Goal: Check status: Check status

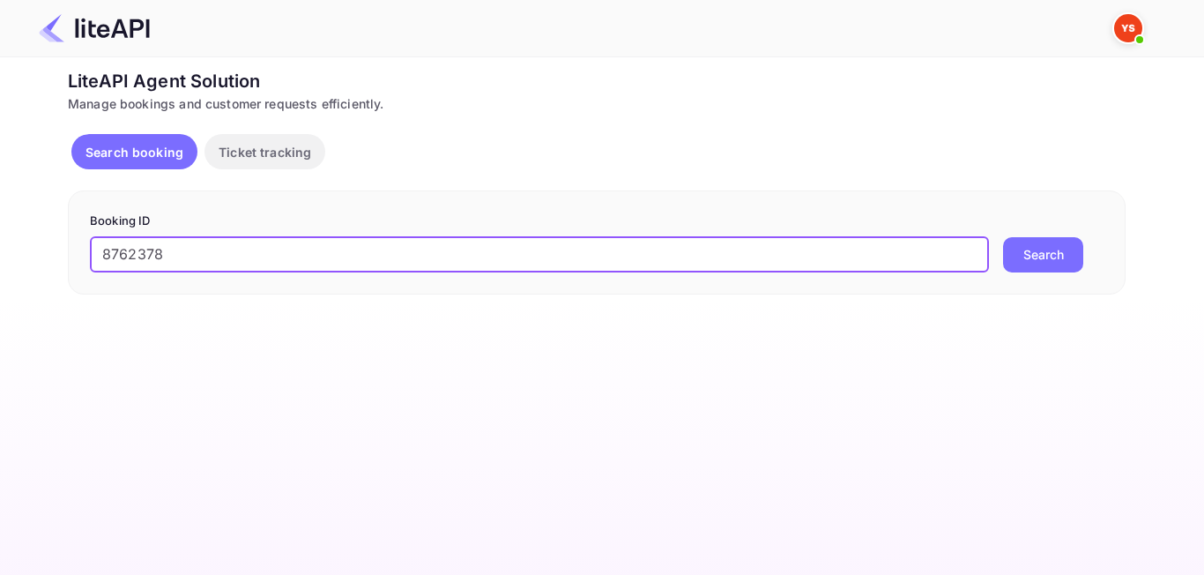
type input "8762378"
click at [1044, 249] on button "Search" at bounding box center [1043, 254] width 80 height 35
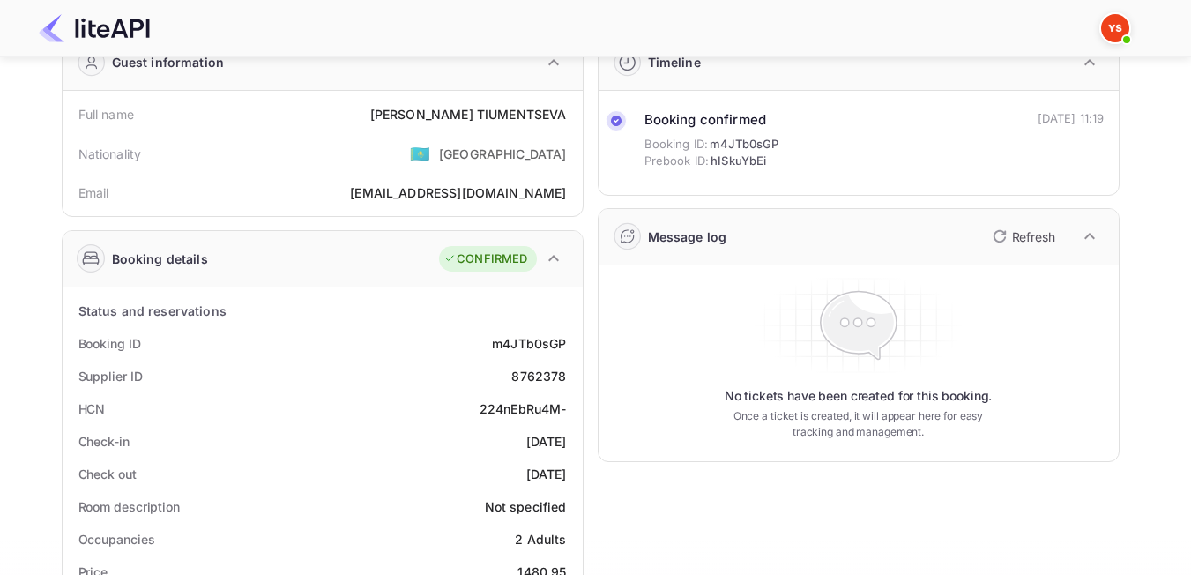
scroll to position [88, 0]
drag, startPoint x: 561, startPoint y: 377, endPoint x: 511, endPoint y: 383, distance: 49.6
click at [511, 383] on div "Supplier ID 8762378" at bounding box center [323, 375] width 506 height 33
copy div "8762378"
drag, startPoint x: 559, startPoint y: 112, endPoint x: 406, endPoint y: 93, distance: 153.6
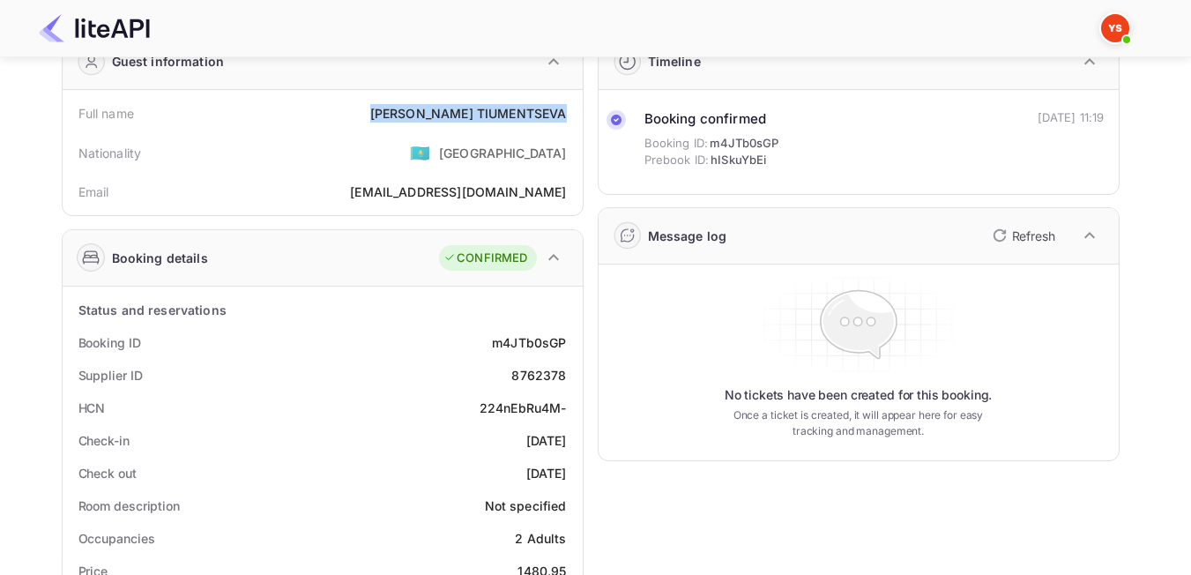
click at [406, 93] on div "Full name [PERSON_NAME] Nationality 🇰🇿 [DEMOGRAPHIC_DATA] Email [EMAIL_ADDRESS]…" at bounding box center [323, 152] width 520 height 125
copy div "[PERSON_NAME]"
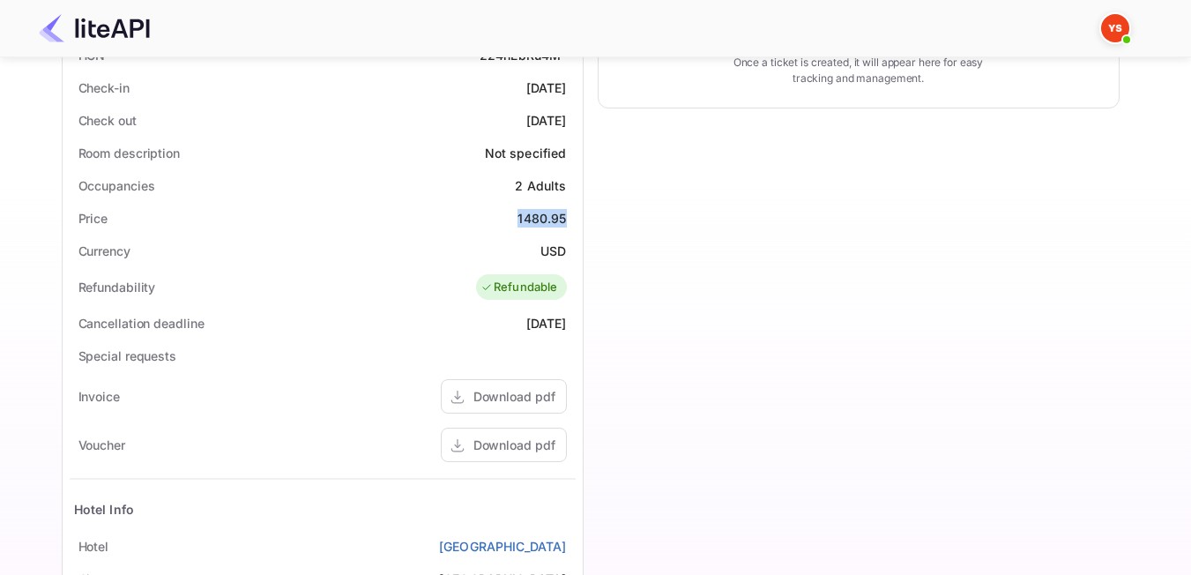
drag, startPoint x: 517, startPoint y: 218, endPoint x: 570, endPoint y: 216, distance: 53.8
click at [570, 216] on div "Price 1480.95" at bounding box center [323, 218] width 506 height 33
copy div "1480.95"
drag, startPoint x: 550, startPoint y: 252, endPoint x: 571, endPoint y: 252, distance: 21.2
click at [571, 252] on div "Currency USD" at bounding box center [323, 250] width 506 height 33
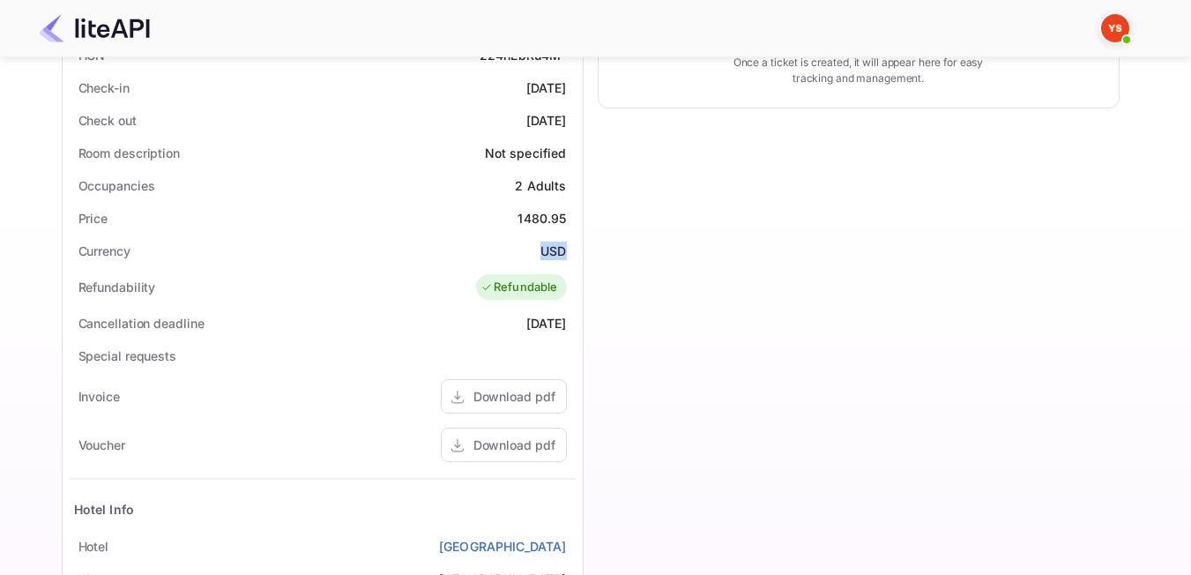
copy div "USD"
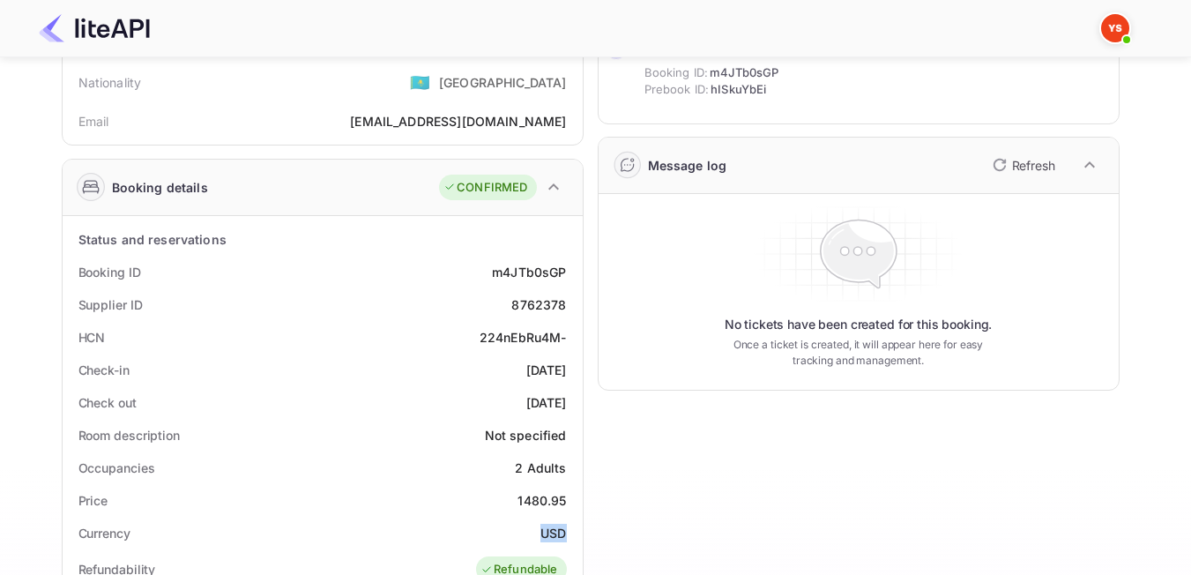
scroll to position [0, 0]
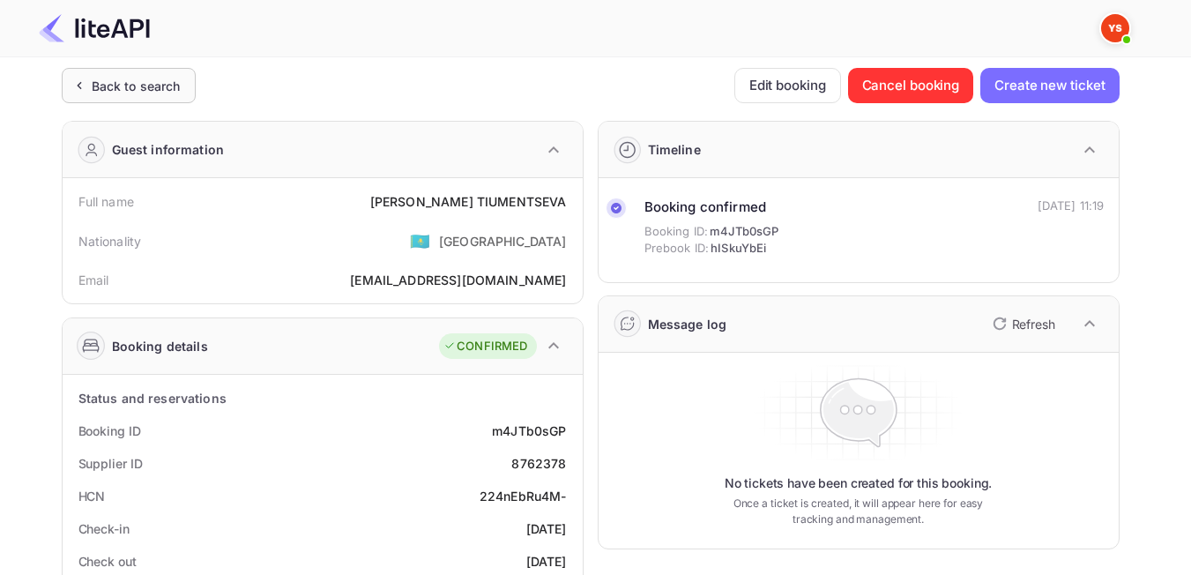
click at [108, 96] on div "Back to search" at bounding box center [129, 85] width 134 height 35
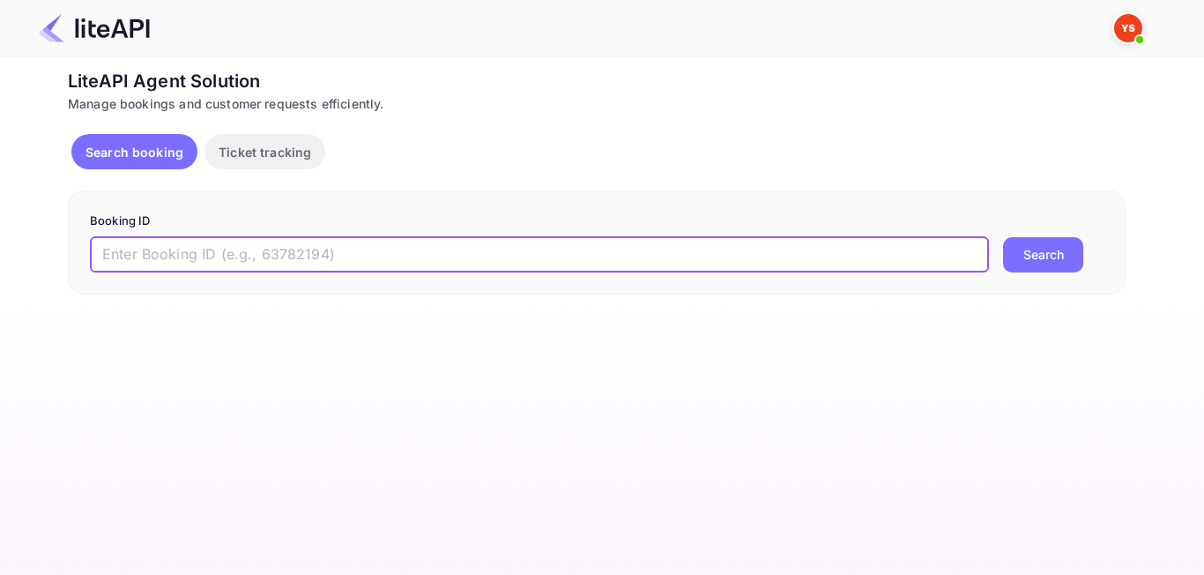
paste input "8825198"
type input "8825198"
click at [1077, 251] on button "Search" at bounding box center [1043, 254] width 80 height 35
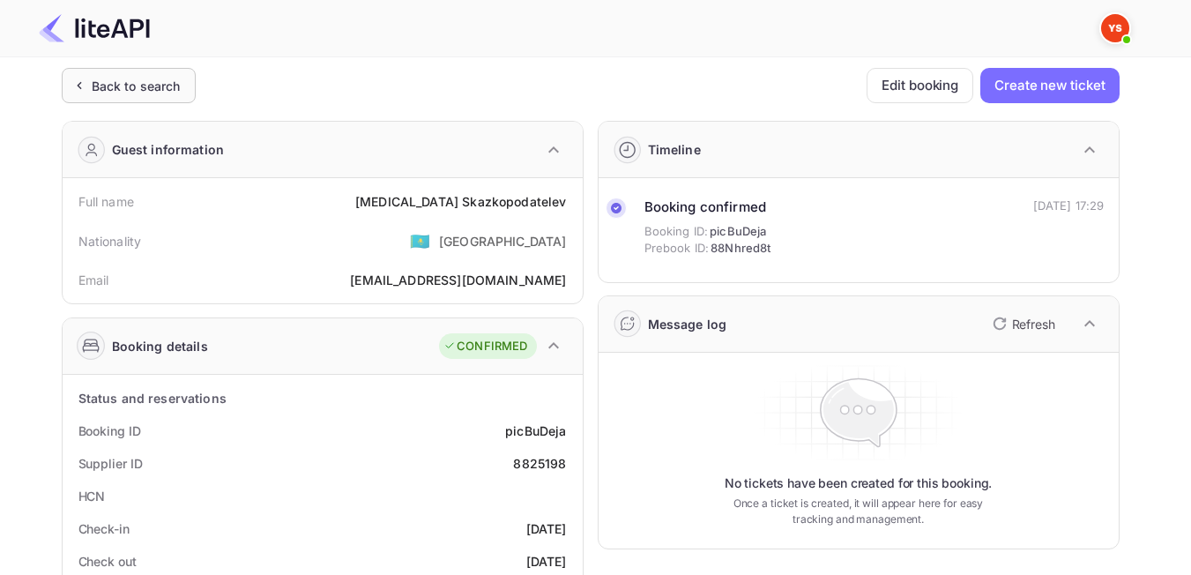
click at [123, 97] on div "Back to search" at bounding box center [129, 85] width 134 height 35
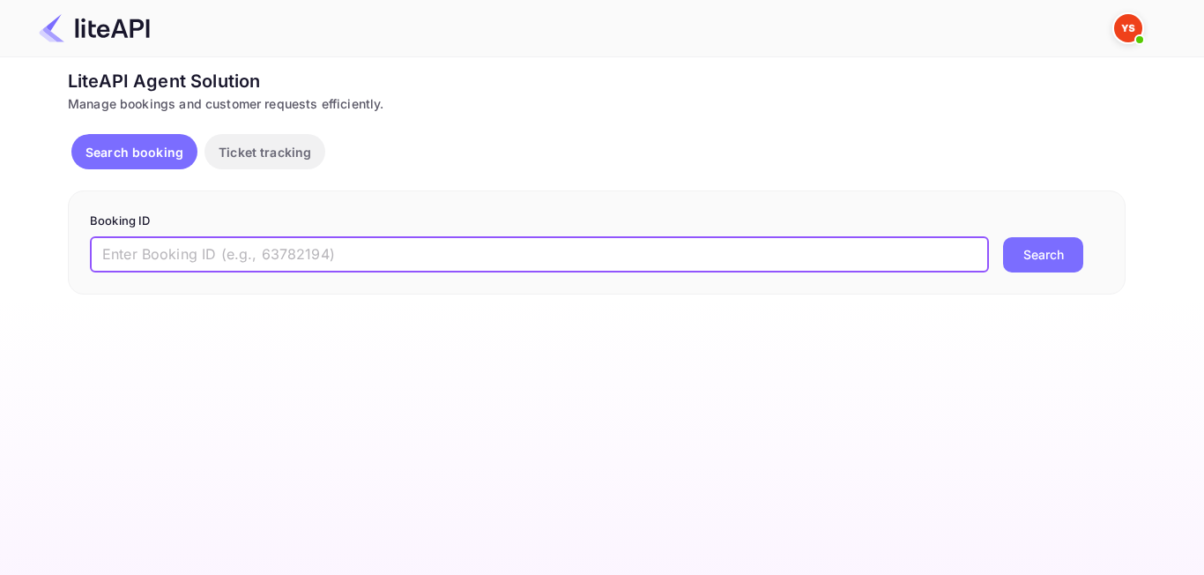
paste input "7943770"
type input "7943770"
click at [1068, 254] on button "Search" at bounding box center [1043, 254] width 80 height 35
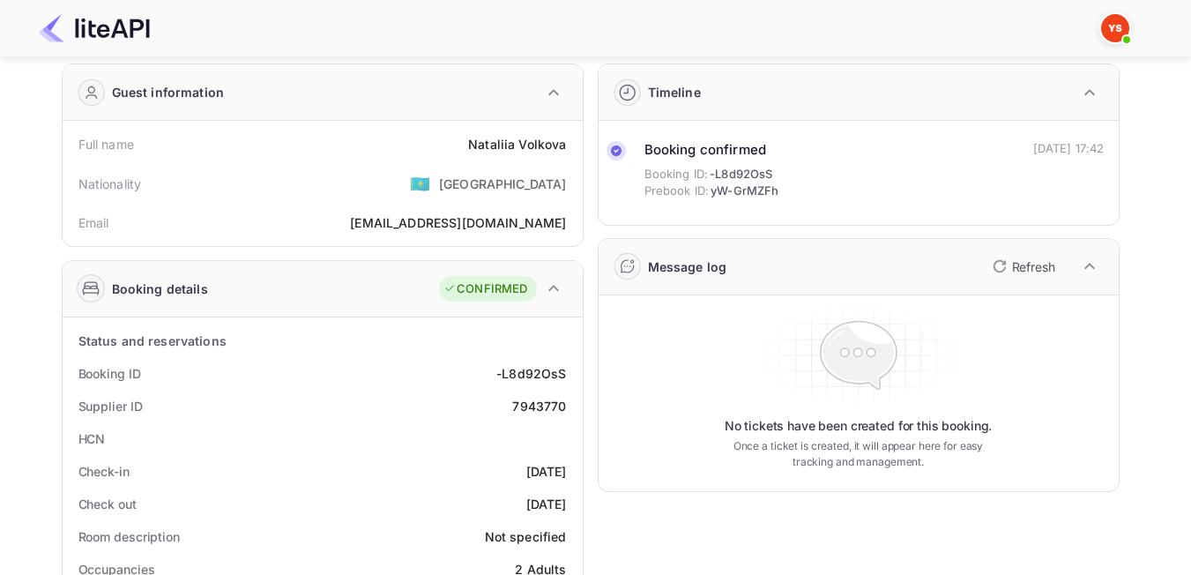
scroll to position [88, 0]
